Goal: Information Seeking & Learning: Check status

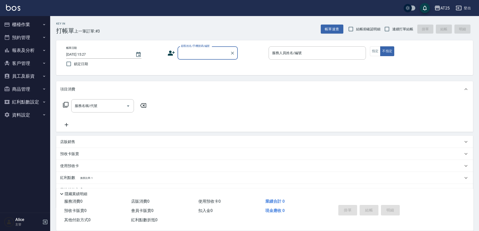
click at [28, 74] on button "員工及薪資" at bounding box center [25, 76] width 46 height 13
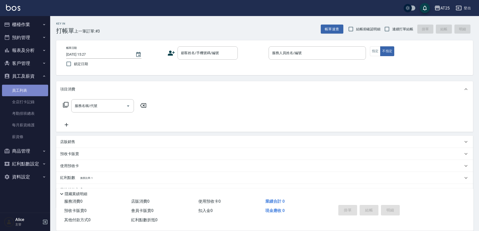
click at [28, 86] on link "員工列表" at bounding box center [25, 91] width 46 height 12
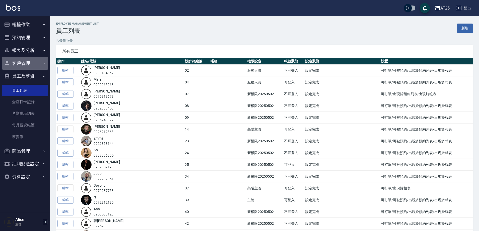
click at [27, 65] on button "客戶管理" at bounding box center [25, 63] width 46 height 13
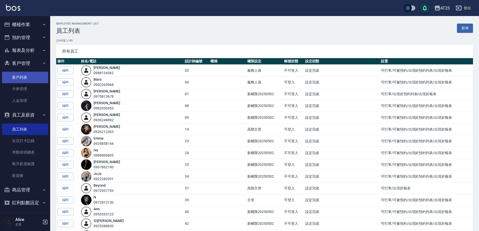
click at [27, 75] on link "客戶列表" at bounding box center [25, 78] width 46 height 12
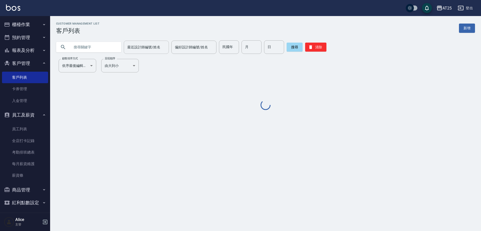
click at [106, 46] on input "text" at bounding box center [93, 47] width 47 height 14
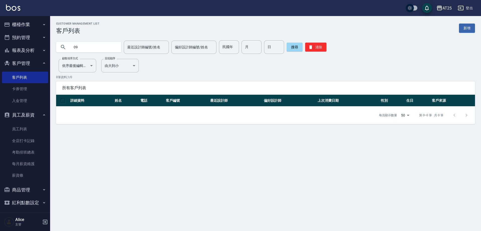
type input "0"
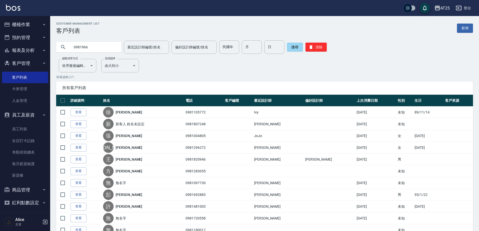
type input "0981966"
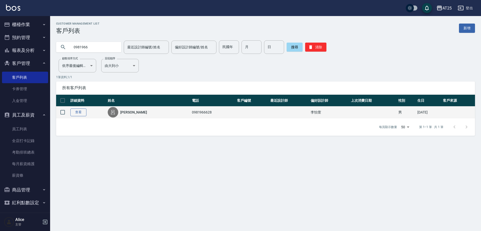
click at [83, 114] on link "查看" at bounding box center [78, 112] width 16 height 8
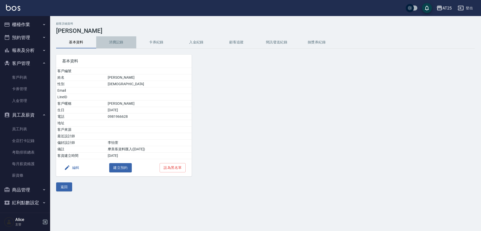
click at [121, 39] on button "消費記錄" at bounding box center [116, 42] width 40 height 12
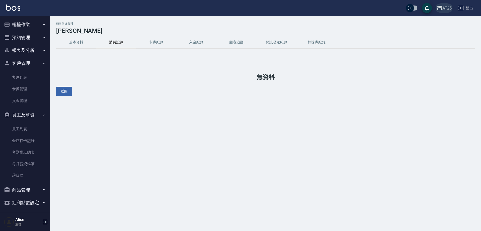
click at [444, 8] on div "AT25" at bounding box center [446, 8] width 9 height 6
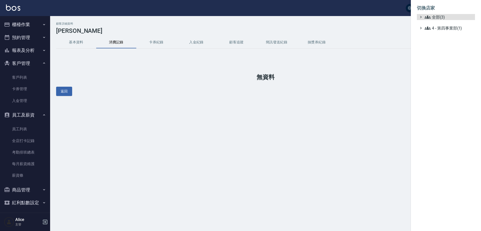
click at [433, 20] on ul "全部(3) 4 - 第四事業部(1)" at bounding box center [446, 22] width 58 height 17
click at [433, 19] on span "全部(3)" at bounding box center [449, 17] width 48 height 6
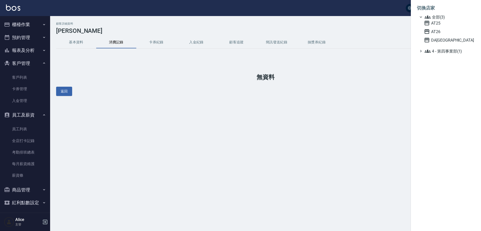
click at [431, 30] on span "AT26" at bounding box center [448, 32] width 49 height 6
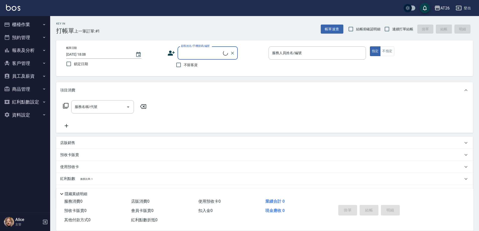
click at [28, 74] on button "員工及薪資" at bounding box center [25, 76] width 46 height 13
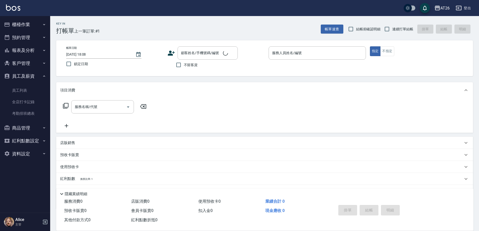
click at [28, 69] on button "客戶管理" at bounding box center [25, 63] width 46 height 13
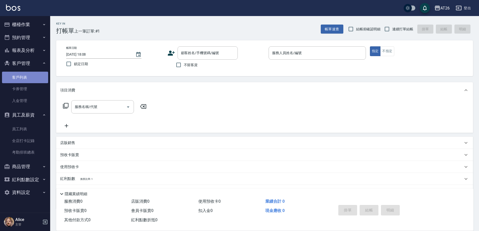
click at [29, 80] on link "客戶列表" at bounding box center [25, 78] width 46 height 12
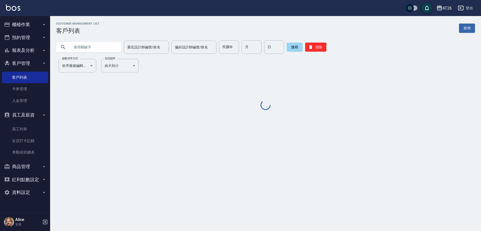
click at [90, 46] on input "text" at bounding box center [93, 47] width 47 height 14
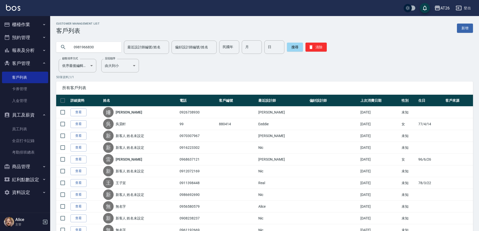
type input "0981966830"
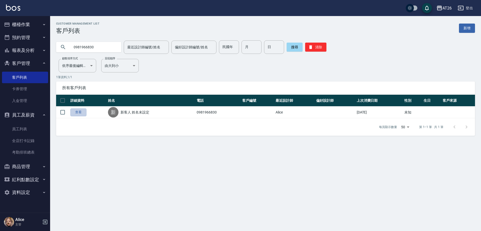
click at [77, 113] on link "查看" at bounding box center [78, 112] width 16 height 8
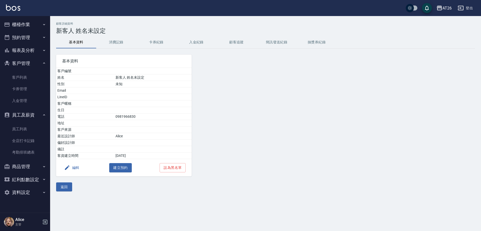
click at [119, 42] on button "消費記錄" at bounding box center [116, 42] width 40 height 12
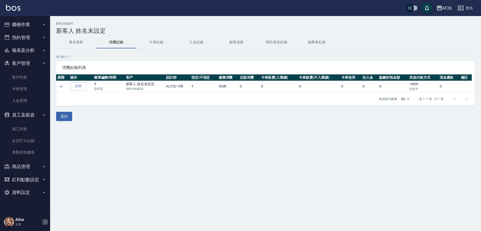
click at [53, 89] on div "顧客詳細資料 新客人 姓名未設定 基本資料 消費記錄 卡券紀錄 入金紀錄 顧客追蹤 簡訊發送紀錄 抽獎券紀錄 共 1 筆, 1 / 1 消費紀錄列表 展開 操…" at bounding box center [265, 71] width 431 height 99
click at [57, 88] on td at bounding box center [62, 86] width 13 height 11
click at [59, 88] on icon "expand row" at bounding box center [61, 86] width 6 height 6
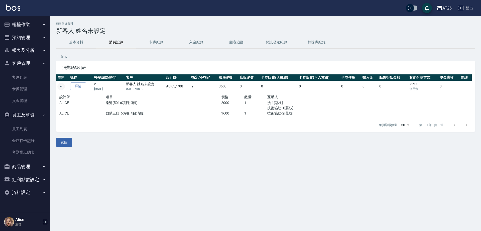
click at [57, 83] on button "expand row" at bounding box center [61, 87] width 8 height 8
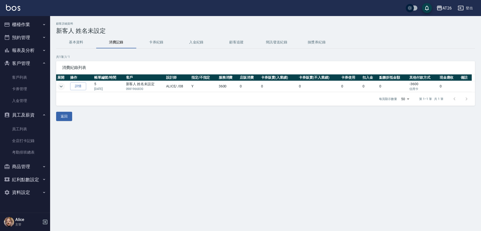
click at [57, 83] on button "expand row" at bounding box center [61, 87] width 8 height 8
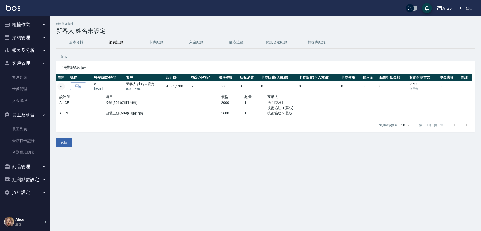
click at [57, 83] on button "expand row" at bounding box center [61, 87] width 8 height 8
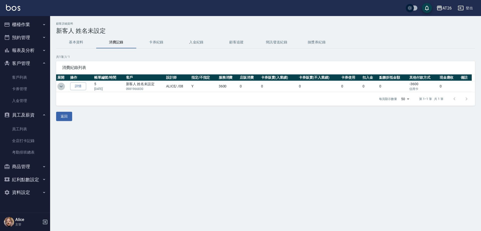
click at [57, 83] on button "expand row" at bounding box center [61, 87] width 8 height 8
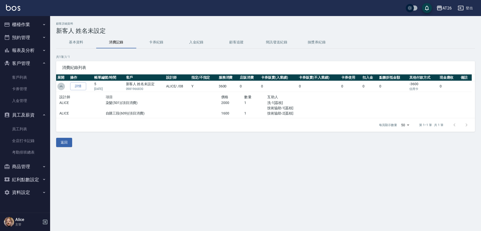
click at [57, 83] on button "expand row" at bounding box center [61, 87] width 8 height 8
